Goal: Register for event/course

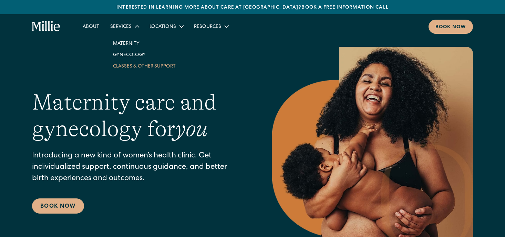
click at [122, 67] on link "Classes & Other Support" at bounding box center [144, 65] width 74 height 11
